Goal: Information Seeking & Learning: Understand process/instructions

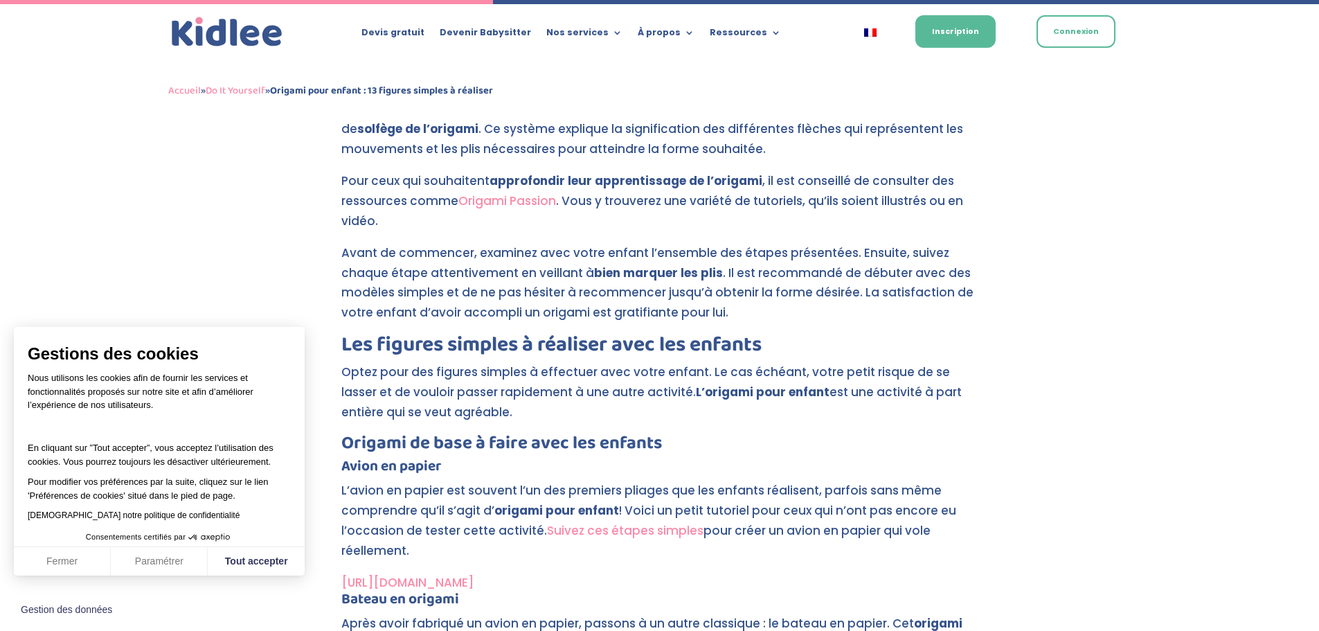
scroll to position [2525, 0]
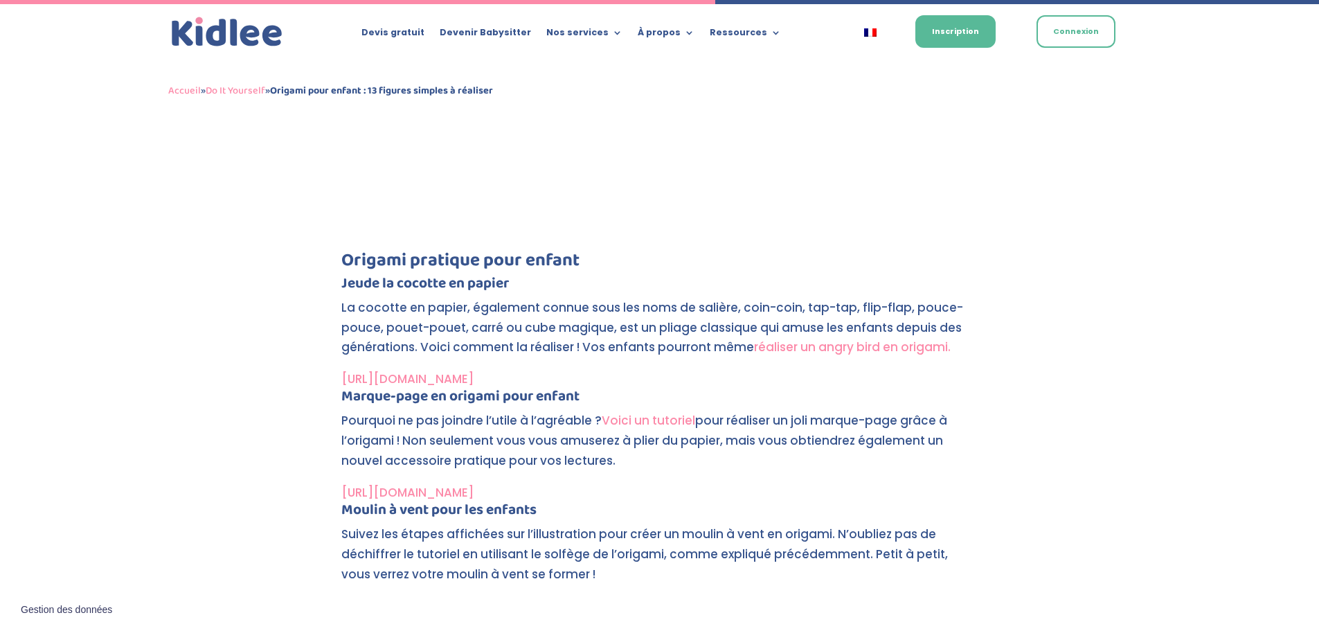
scroll to position [3387, 0]
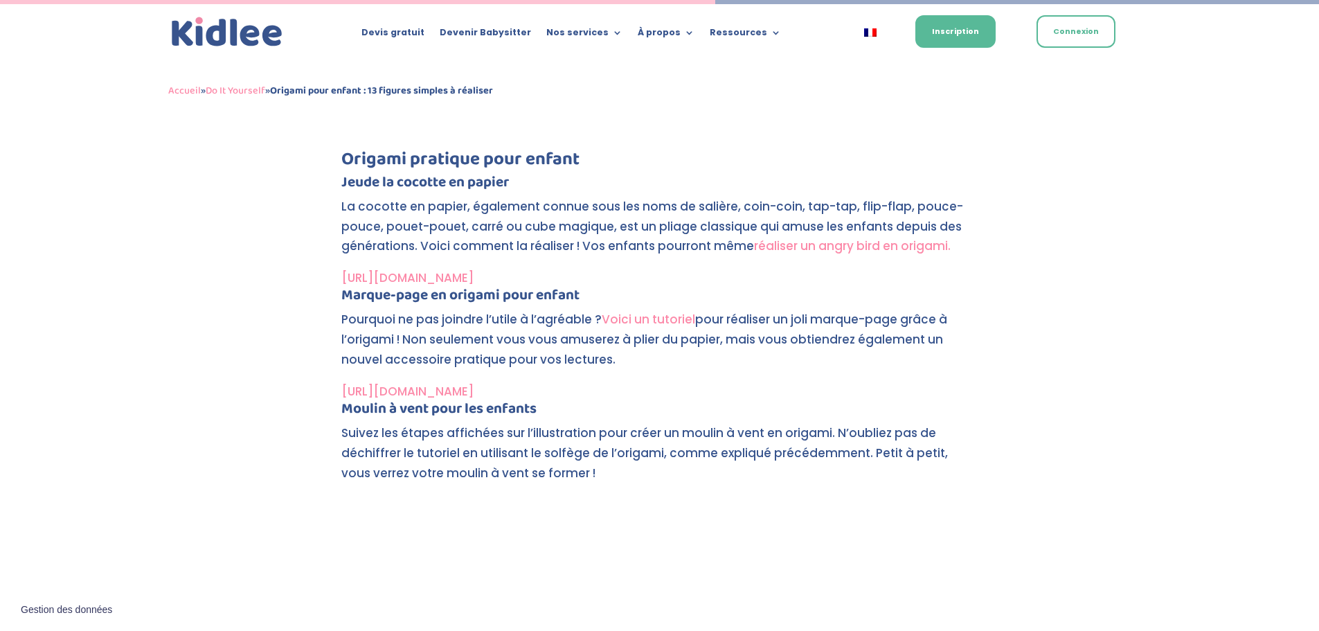
click at [890, 246] on link "réaliser un angry bird en origami." at bounding box center [852, 245] width 197 height 17
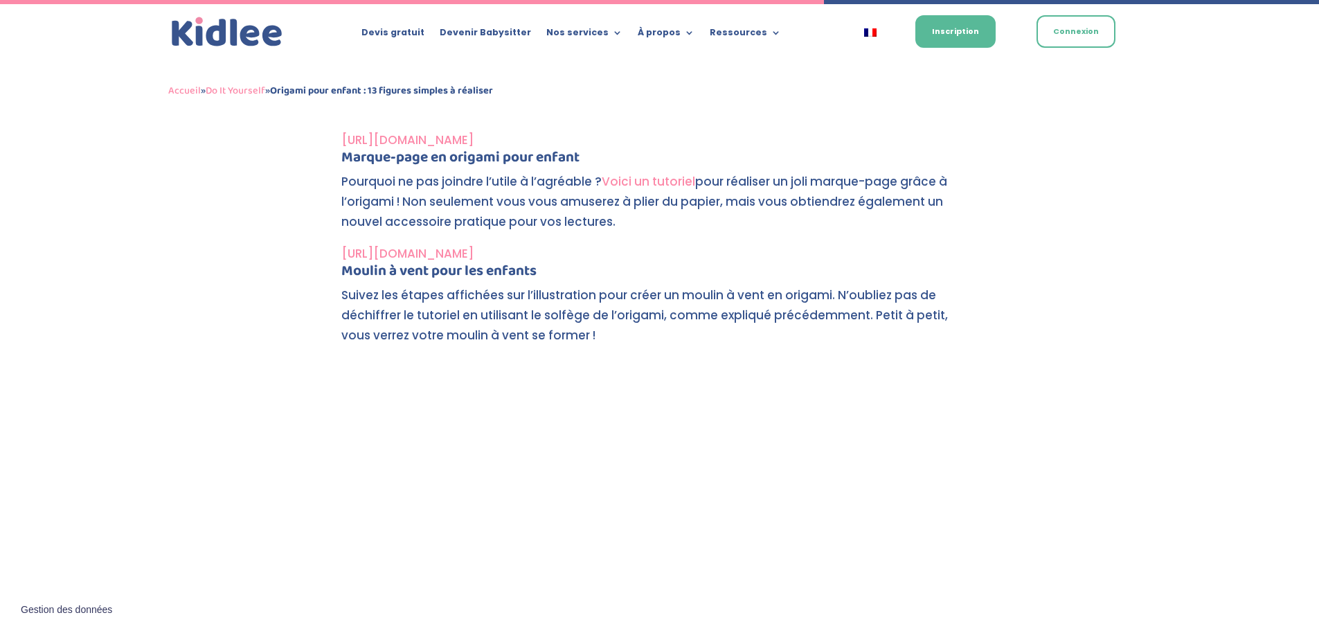
scroll to position [3904, 0]
